Goal: Complete application form: Complete application form

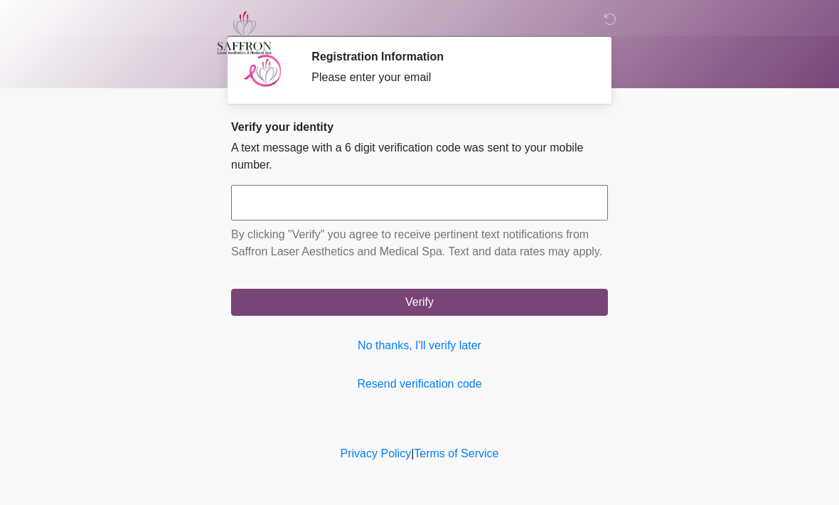
scroll to position [1, 0]
click at [570, 208] on input "text" at bounding box center [419, 203] width 377 height 36
type input "******"
click at [420, 316] on button "Verify" at bounding box center [419, 302] width 377 height 27
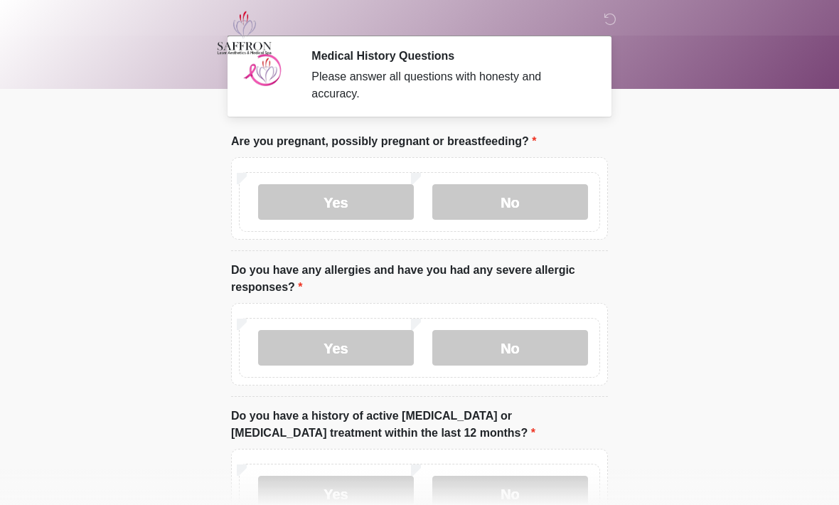
click at [543, 192] on label "No" at bounding box center [510, 202] width 156 height 36
click at [525, 343] on label "No" at bounding box center [510, 348] width 156 height 36
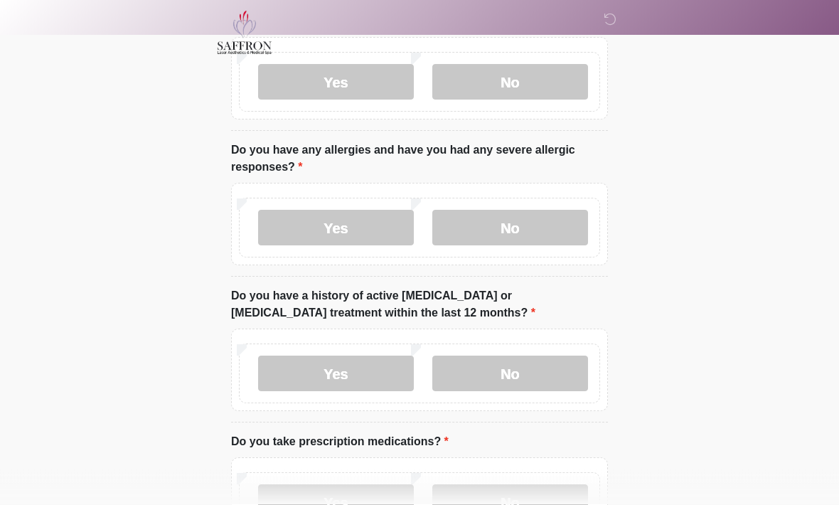
scroll to position [120, 0]
click at [360, 237] on label "Yes" at bounding box center [336, 228] width 156 height 36
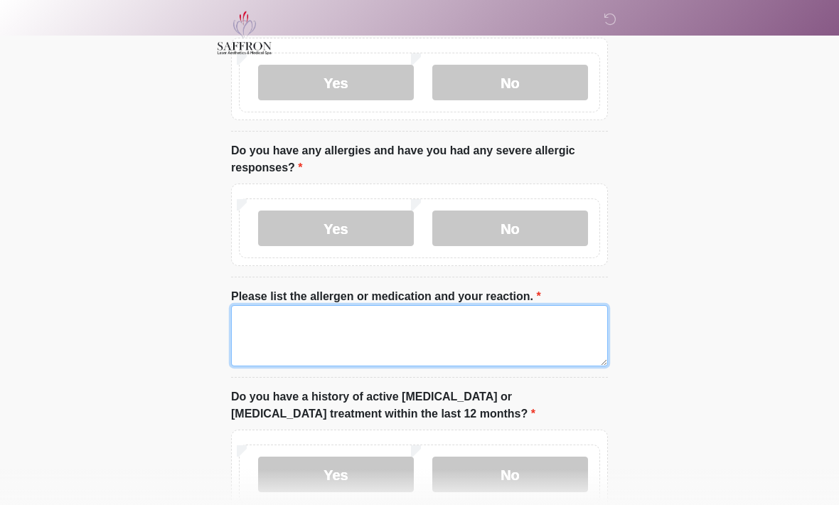
click at [415, 338] on textarea "Please list the allergen or medication and your reaction." at bounding box center [419, 335] width 377 height 61
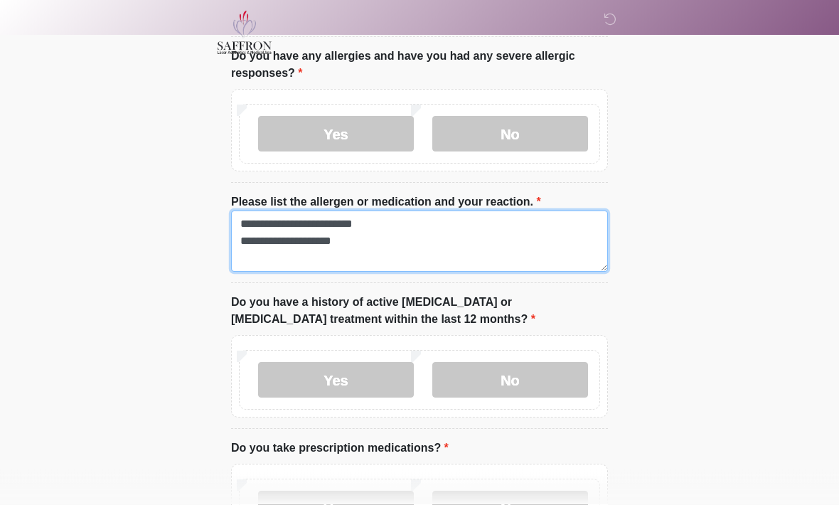
scroll to position [215, 0]
type textarea "**********"
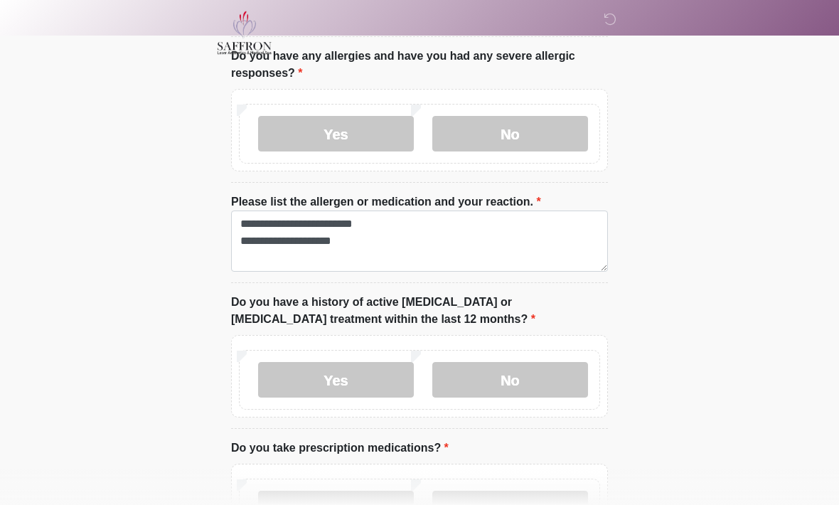
click at [528, 368] on label "No" at bounding box center [510, 380] width 156 height 36
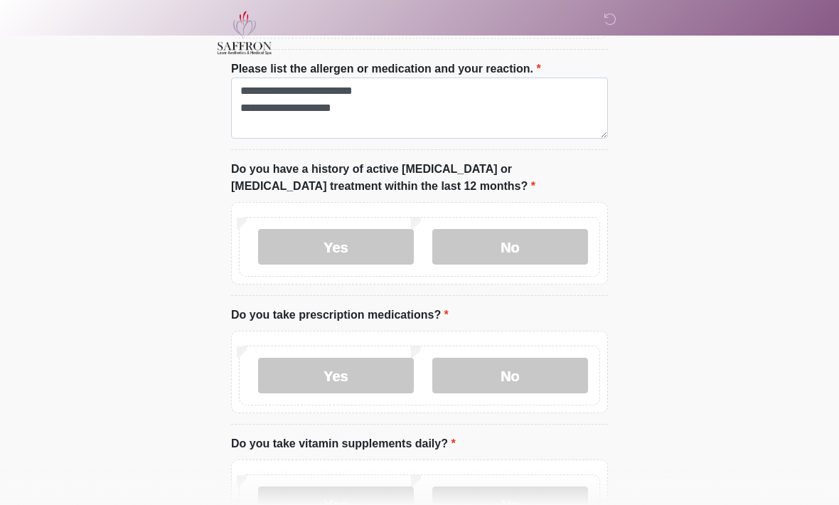
scroll to position [348, 0]
click at [388, 378] on label "Yes" at bounding box center [336, 375] width 156 height 36
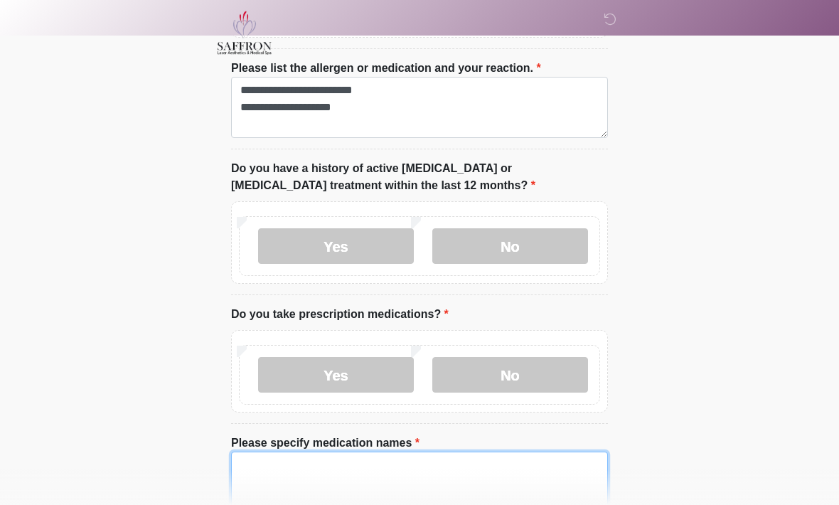
click at [547, 477] on textarea "Please specify medication names" at bounding box center [419, 482] width 377 height 61
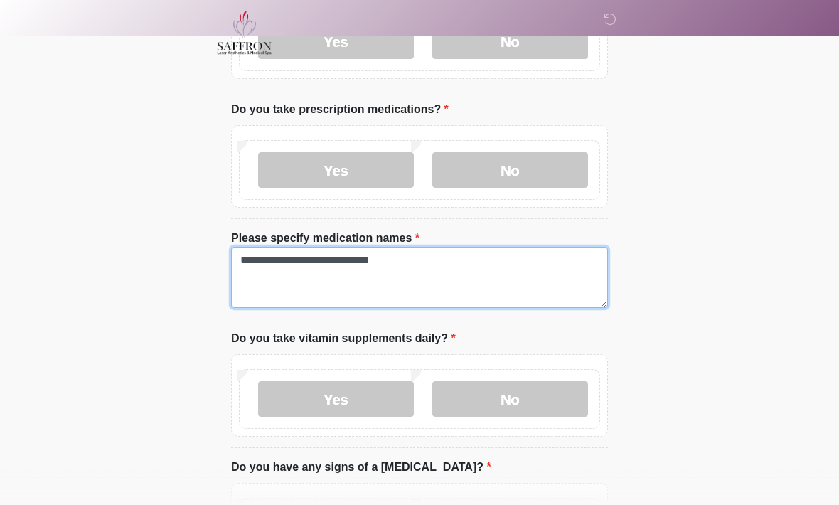
scroll to position [590, 0]
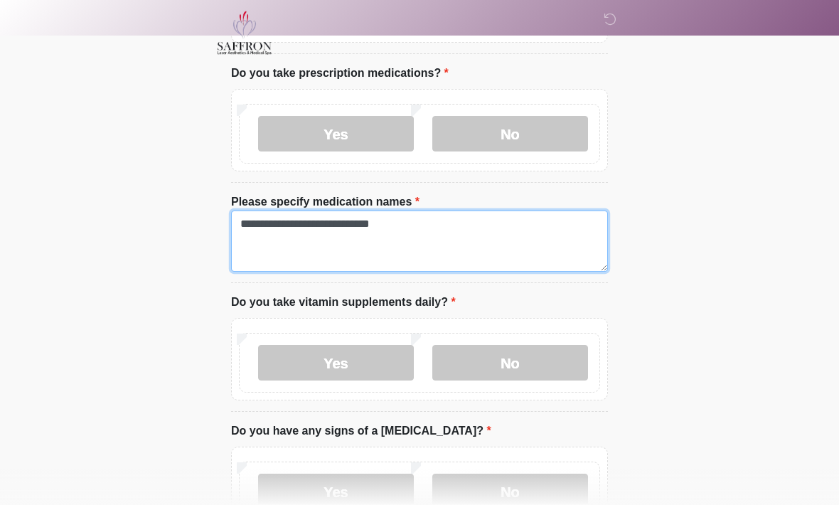
type textarea "**********"
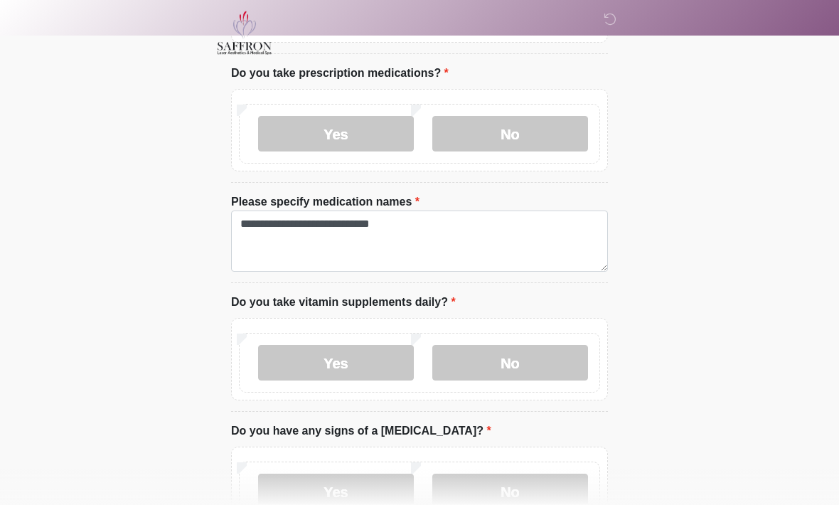
click at [353, 369] on label "Yes" at bounding box center [336, 363] width 156 height 36
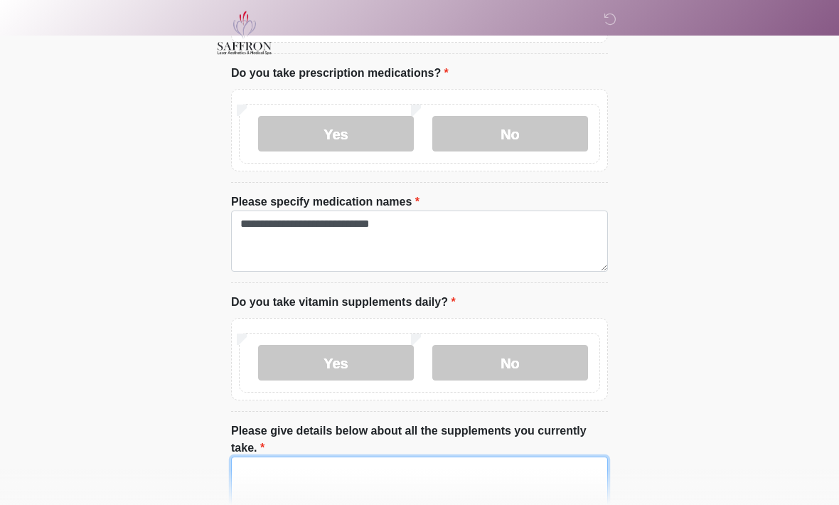
click at [461, 470] on textarea "Please give details below about all the supplements you currently take." at bounding box center [419, 487] width 377 height 61
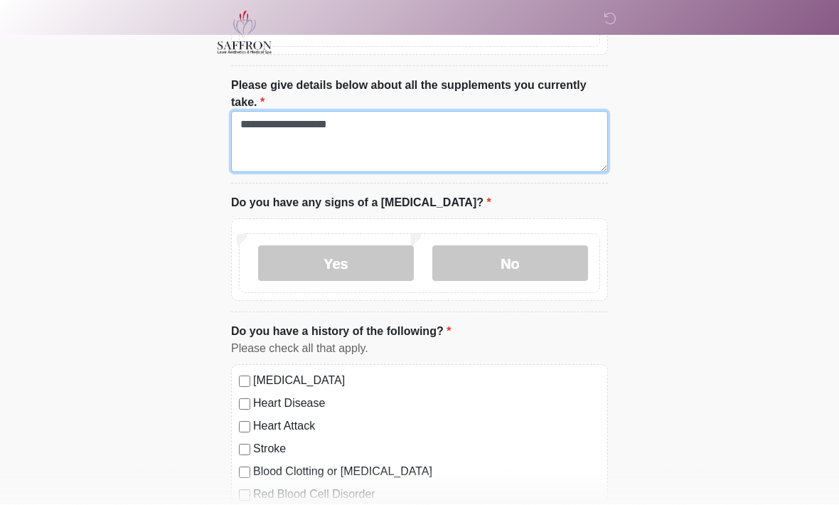
type textarea "**********"
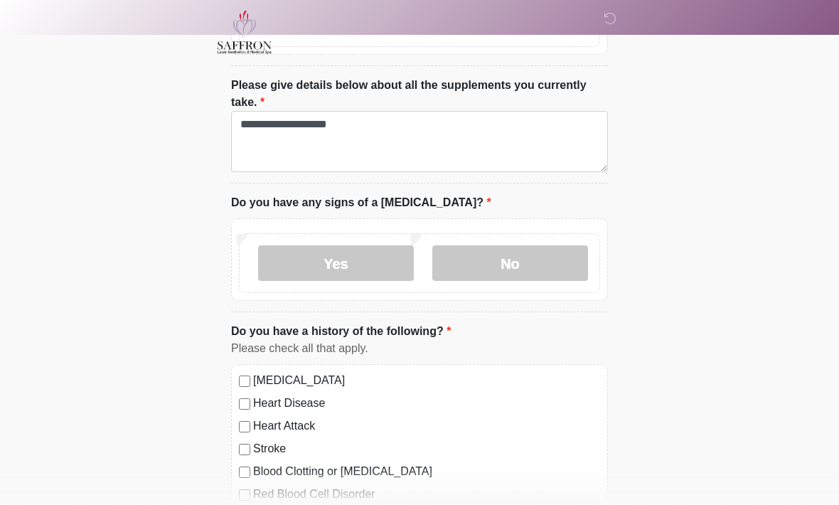
click at [484, 270] on label "No" at bounding box center [510, 264] width 156 height 36
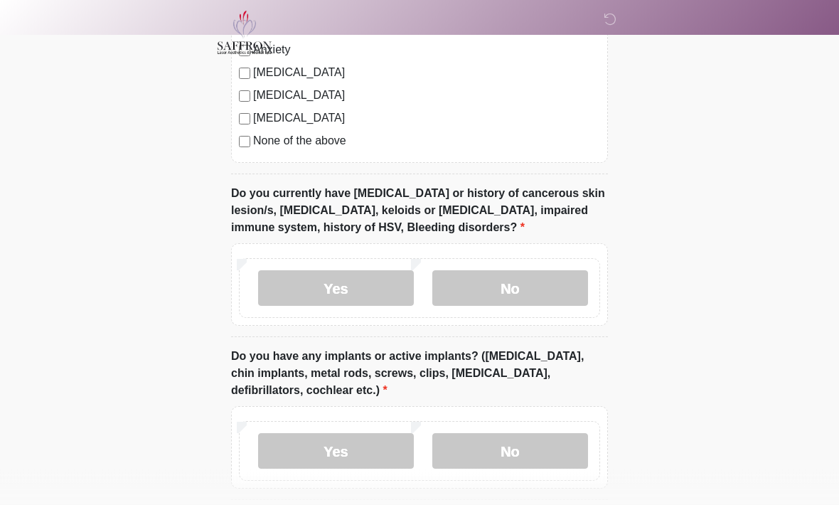
scroll to position [1425, 0]
click at [542, 278] on label "No" at bounding box center [510, 288] width 156 height 36
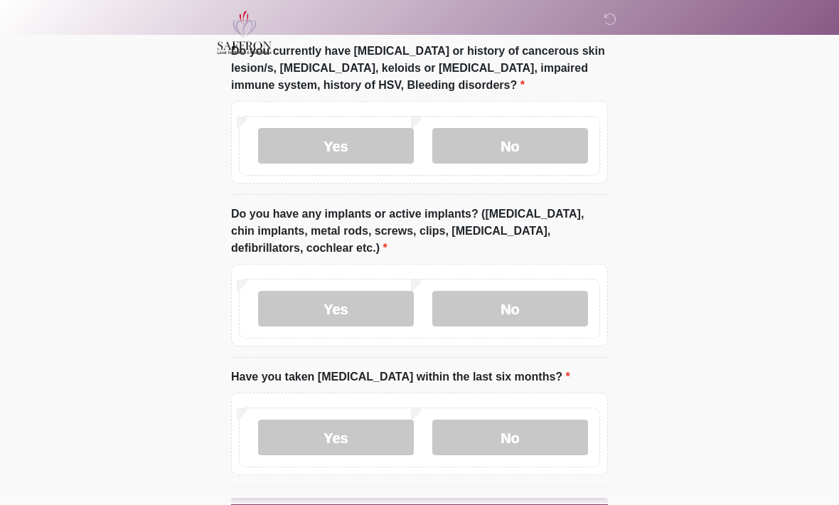
click at [556, 304] on label "No" at bounding box center [510, 310] width 156 height 36
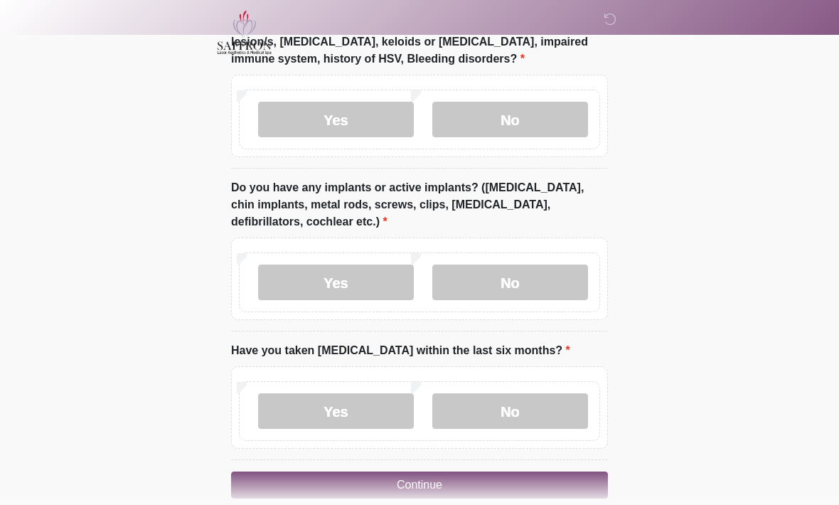
scroll to position [1613, 0]
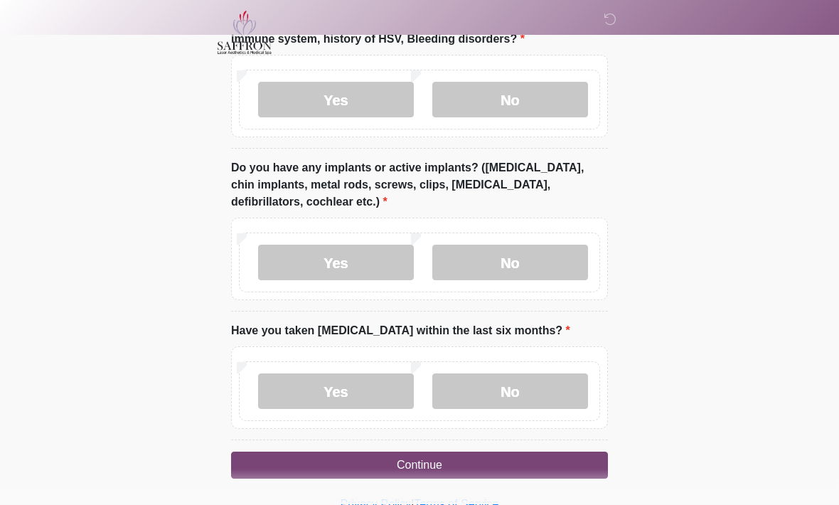
click at [509, 388] on label "No" at bounding box center [510, 392] width 156 height 36
click at [490, 471] on button "Continue" at bounding box center [419, 465] width 377 height 27
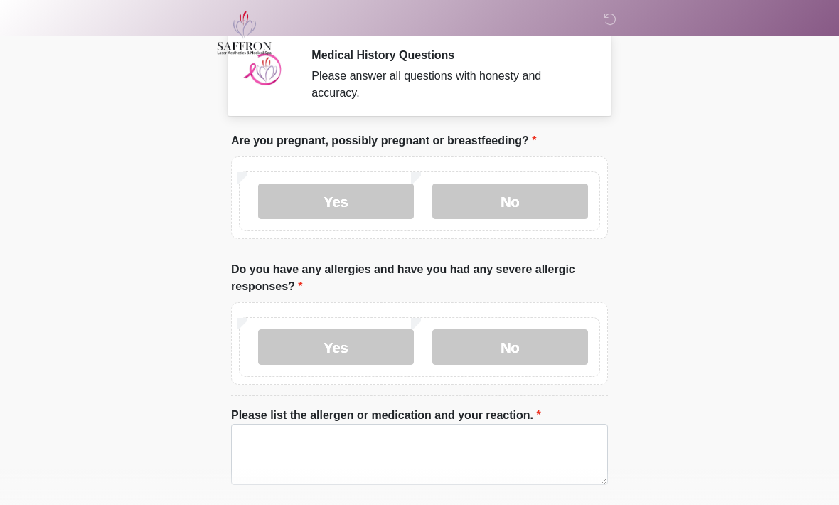
scroll to position [0, 0]
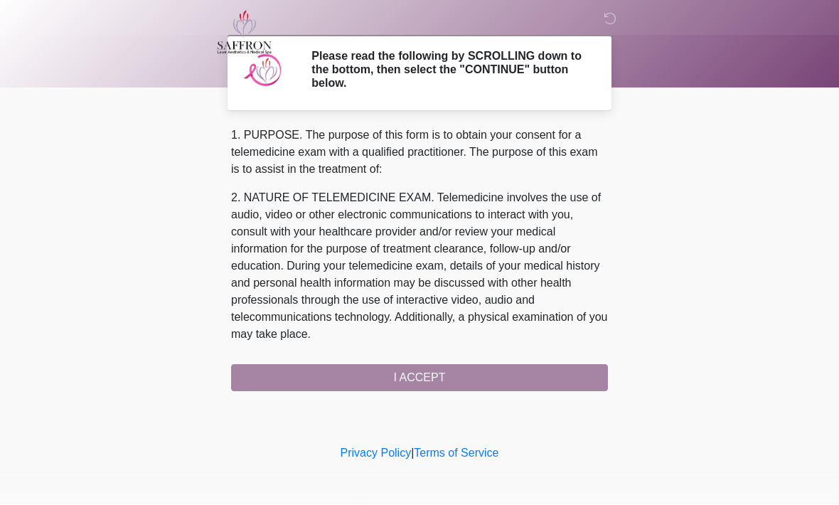
click at [541, 371] on div "1. PURPOSE. The purpose of this form is to obtain your consent for a telemedici…" at bounding box center [419, 259] width 377 height 265
click at [446, 372] on div "1. PURPOSE. The purpose of this form is to obtain your consent for a telemedici…" at bounding box center [419, 259] width 377 height 265
click at [432, 370] on div "1. PURPOSE. The purpose of this form is to obtain your consent for a telemedici…" at bounding box center [419, 259] width 377 height 265
click at [572, 379] on div "1. PURPOSE. The purpose of this form is to obtain your consent for a telemedici…" at bounding box center [419, 259] width 377 height 265
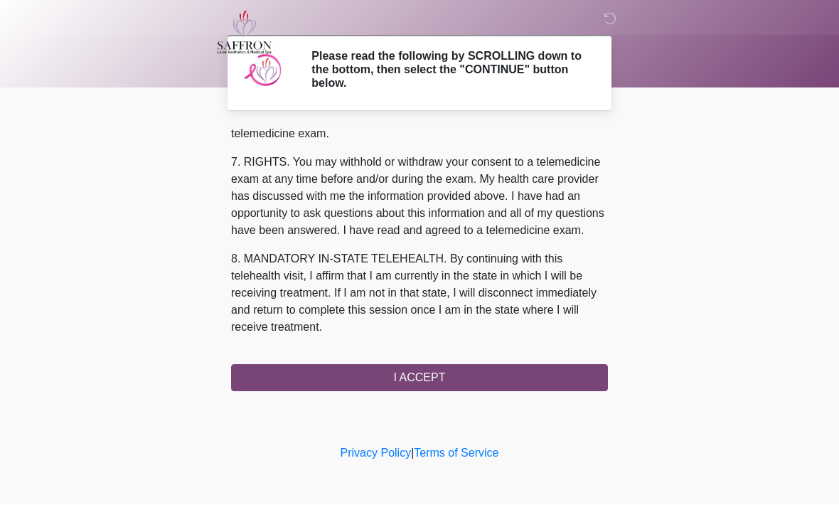
click at [435, 372] on button "I ACCEPT" at bounding box center [419, 378] width 377 height 27
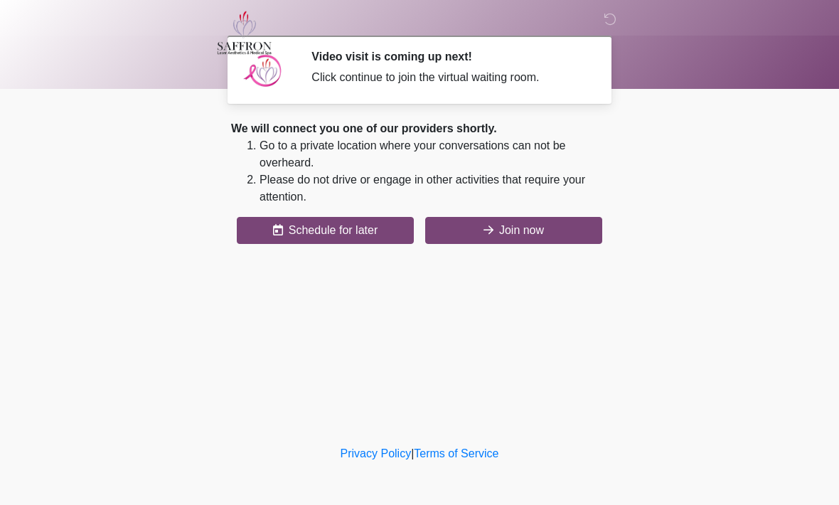
click at [555, 222] on button "Join now" at bounding box center [513, 230] width 177 height 27
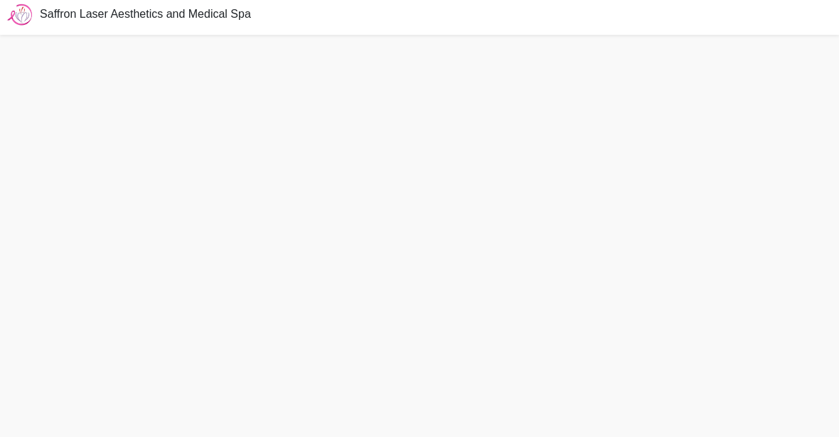
scroll to position [4, 0]
click at [625, 11] on div "Saffron Laser Aesthetics and Medical Spa" at bounding box center [419, 16] width 839 height 40
